Goal: Find contact information: Find contact information

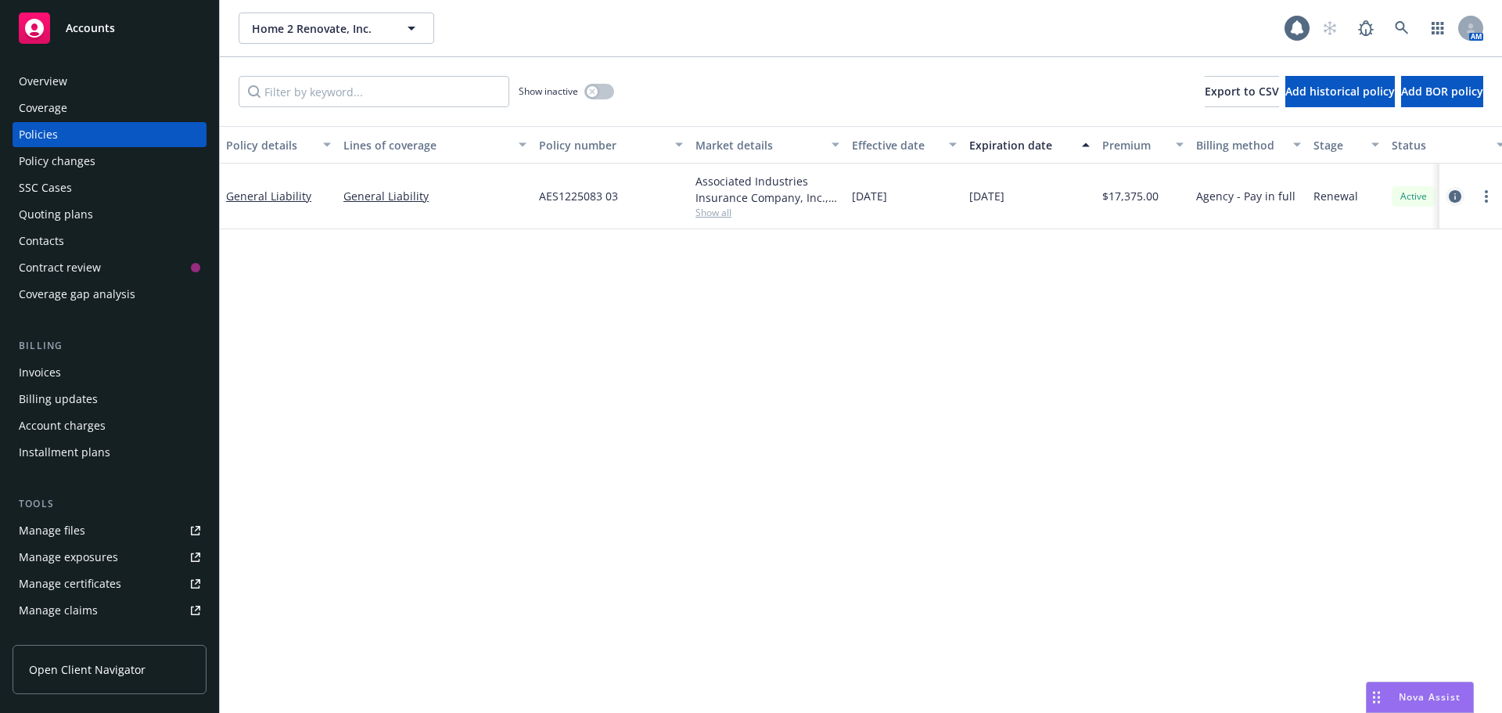
drag, startPoint x: 1439, startPoint y: 192, endPoint x: 1453, endPoint y: 191, distance: 14.2
click at [1449, 191] on div at bounding box center [1470, 196] width 63 height 66
click at [1453, 192] on icon "circleInformation" at bounding box center [1455, 196] width 13 height 13
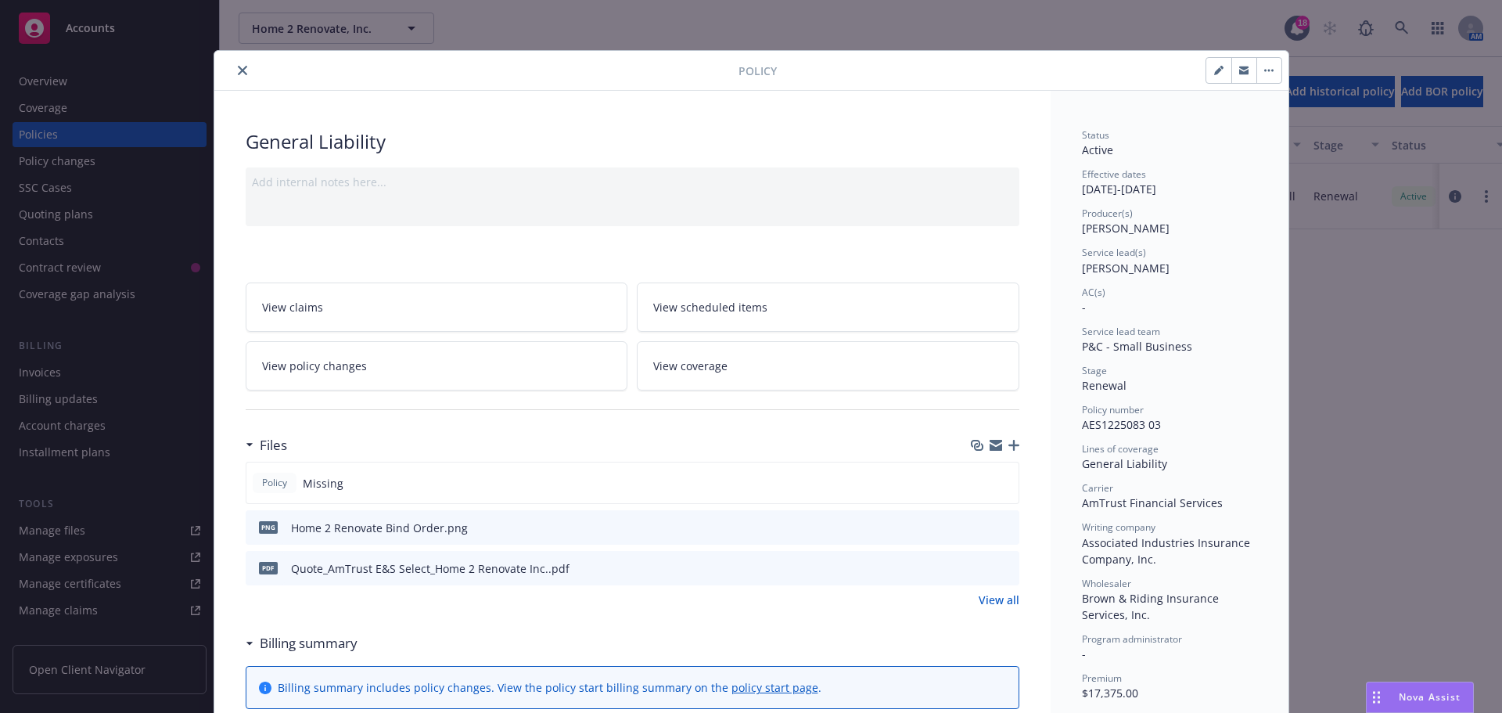
drag, startPoint x: 221, startPoint y: 63, endPoint x: 230, endPoint y: 68, distance: 10.5
click at [222, 64] on div at bounding box center [480, 70] width 518 height 19
click at [233, 69] on button "close" at bounding box center [242, 70] width 19 height 19
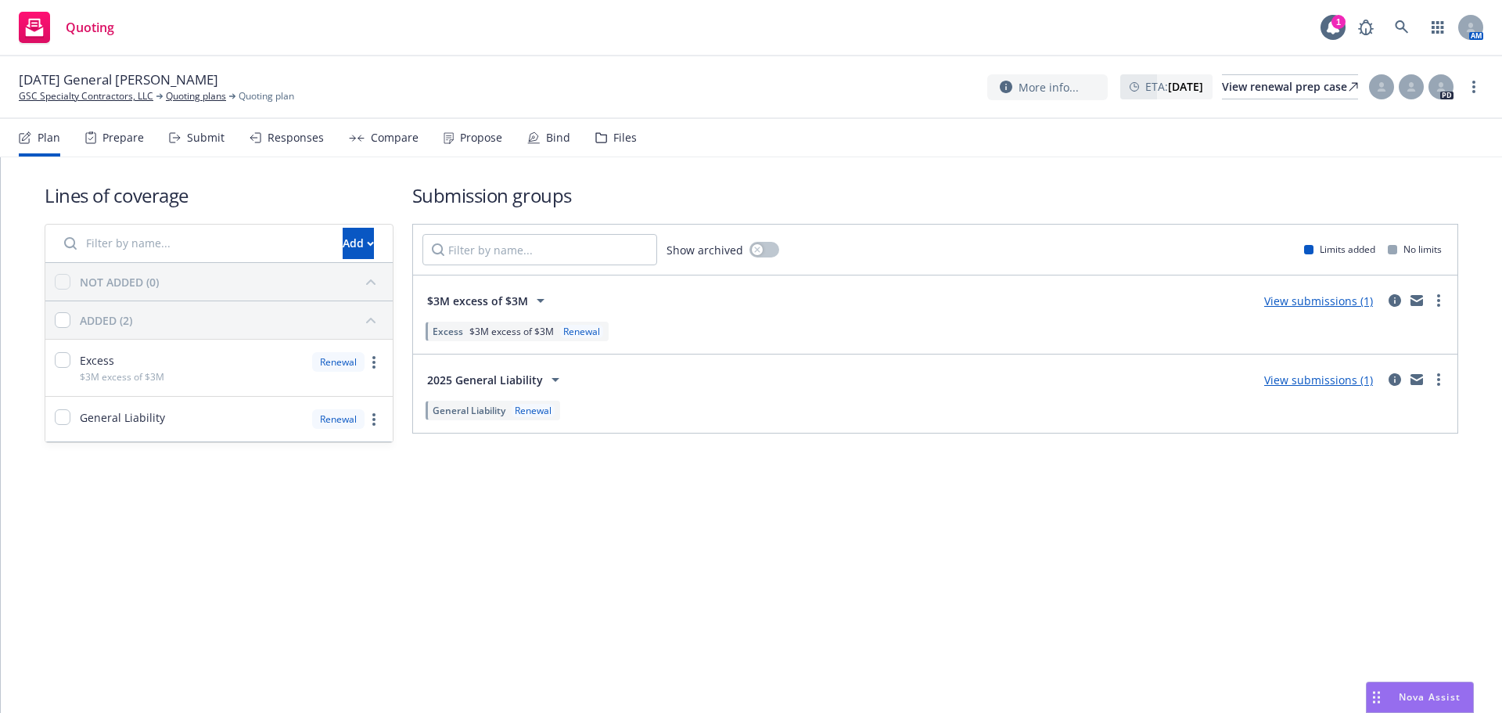
click at [1484, 78] on div "[DATE] General Liability Renewal GSC Specialty Contractors, LLC Quoting plans Q…" at bounding box center [751, 87] width 1502 height 63
click at [1471, 87] on link "more" at bounding box center [1473, 86] width 19 height 19
click at [1385, 117] on link "Copy logging email" at bounding box center [1395, 119] width 174 height 31
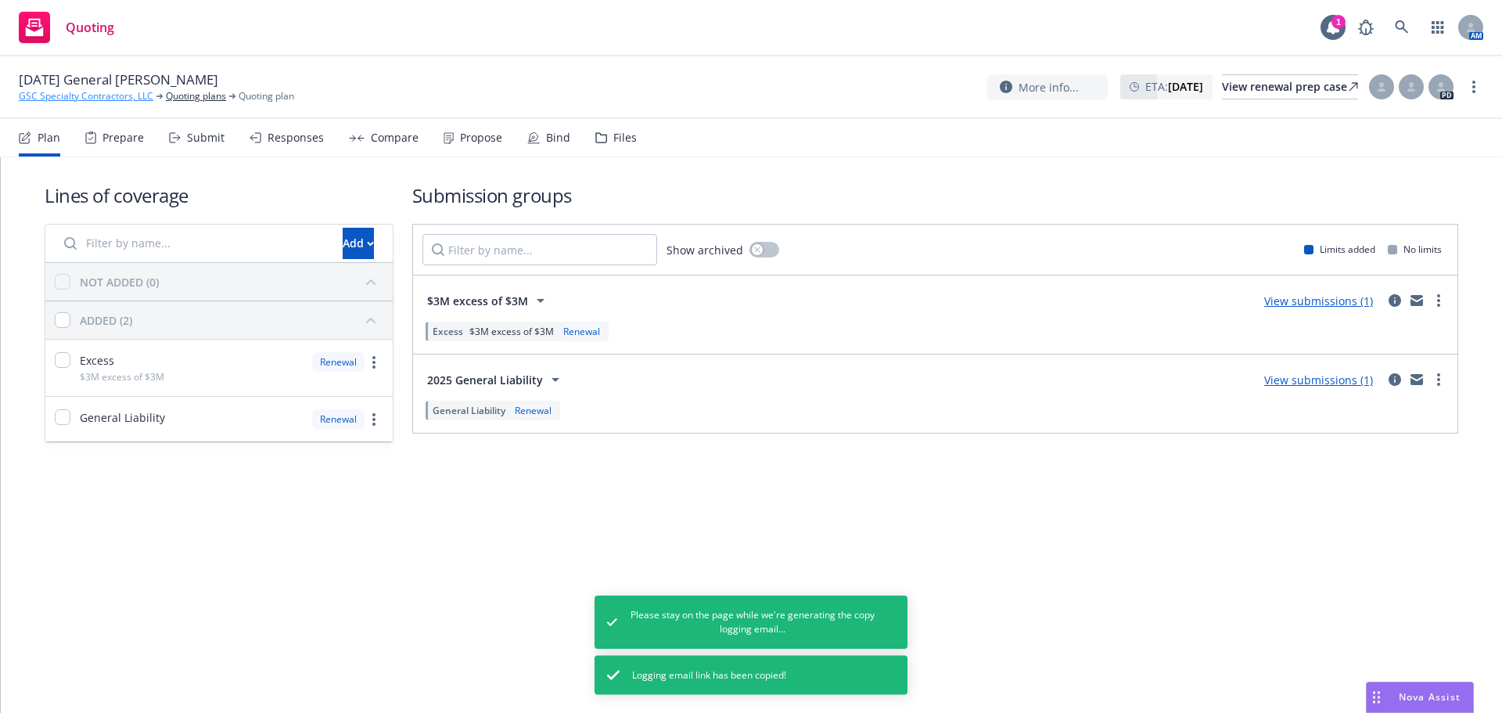
click at [111, 101] on link "GSC Specialty Contractors, LLC" at bounding box center [86, 96] width 135 height 14
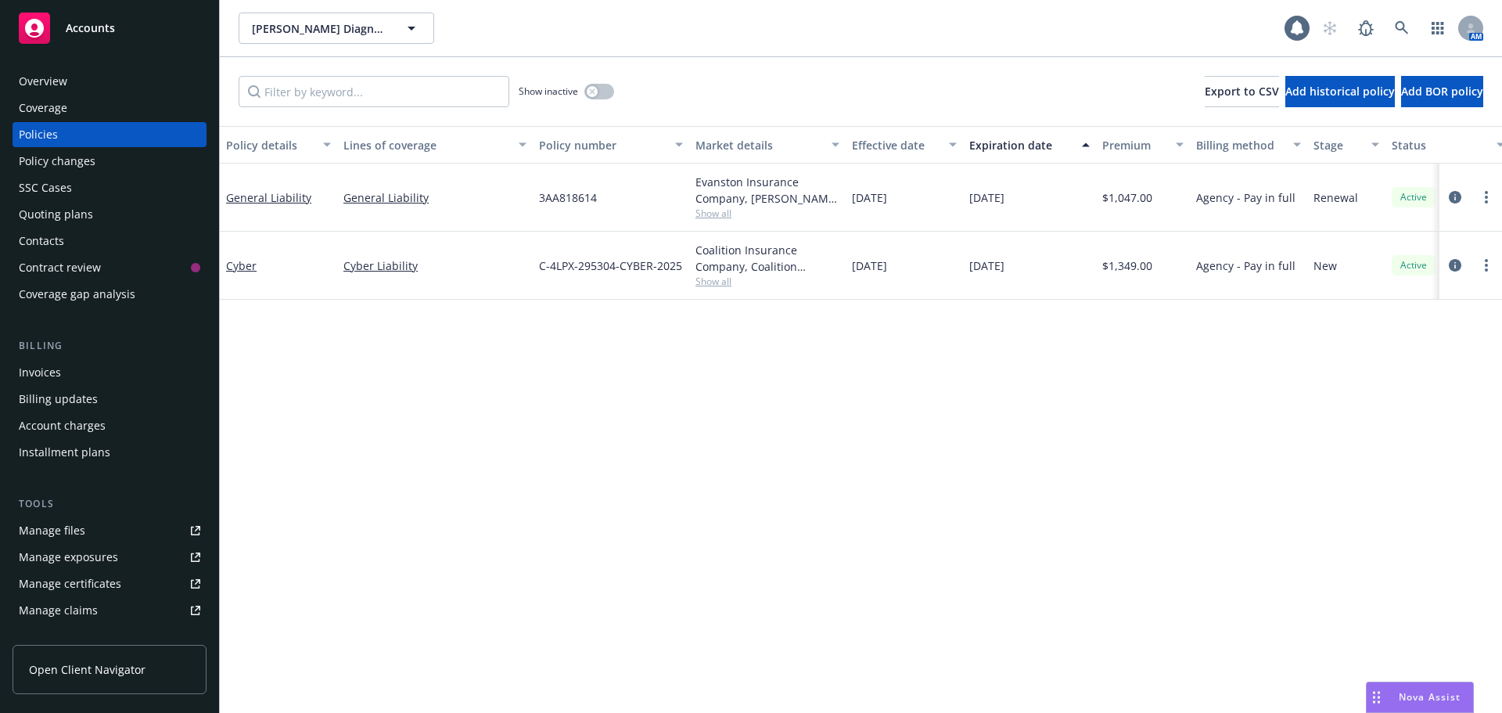
drag, startPoint x: 91, startPoint y: 57, endPoint x: 92, endPoint y: 74, distance: 16.5
click at [91, 57] on div "Overview Coverage Policies Policy changes SSC Cases Quoting plans Contacts Cont…" at bounding box center [109, 381] width 219 height 663
click at [92, 74] on div "Overview" at bounding box center [109, 81] width 181 height 25
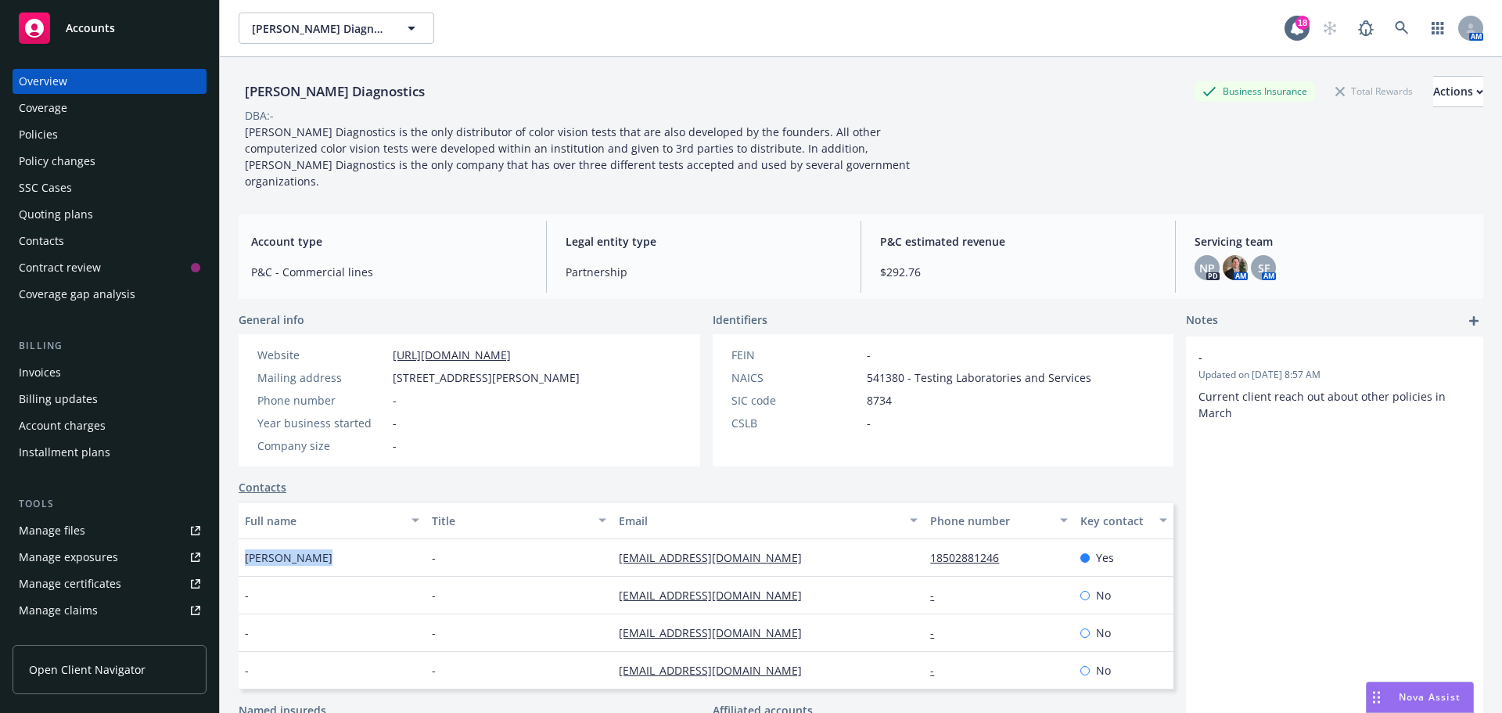
drag, startPoint x: 295, startPoint y: 548, endPoint x: 238, endPoint y: 549, distance: 57.1
click at [238, 549] on div "Waggoner Diagnostics Business Insurance Total Rewards Actions DBA: - Waggoner D…" at bounding box center [861, 413] width 1282 height 713
copy span "T.J. Waggoner"
